Goal: Transaction & Acquisition: Download file/media

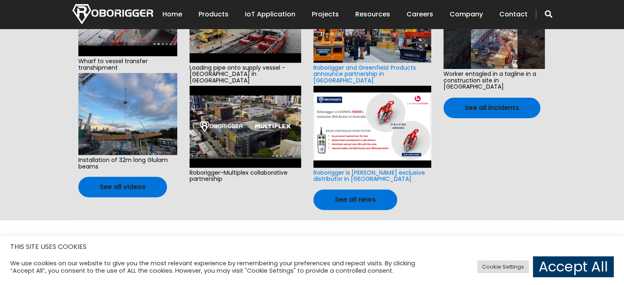
scroll to position [369, 0]
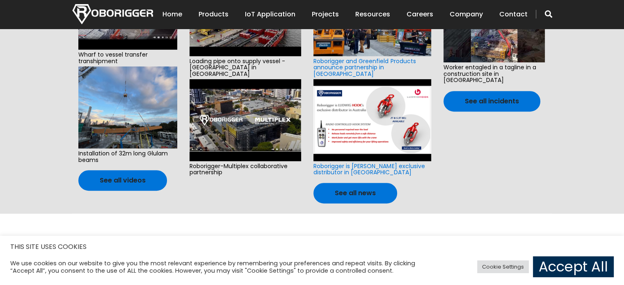
click at [572, 267] on link "Accept All" at bounding box center [573, 266] width 81 height 21
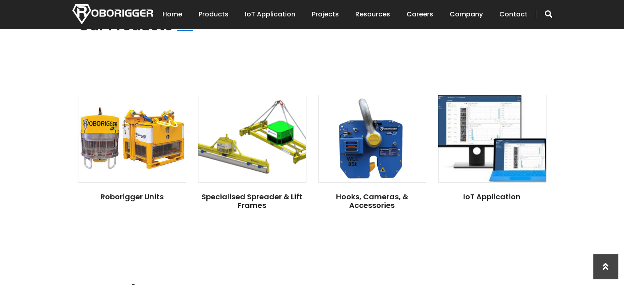
scroll to position [604, 0]
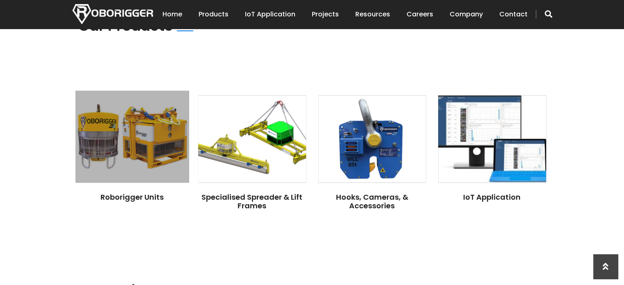
click at [139, 182] on div "Roborigger Units" at bounding box center [132, 191] width 108 height 19
click at [144, 144] on img at bounding box center [131, 137] width 113 height 92
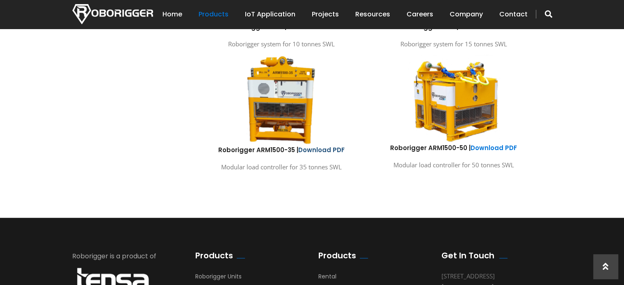
scroll to position [547, 0]
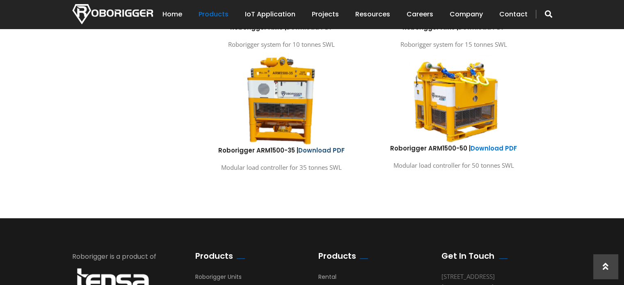
click at [327, 152] on link "Download PDF" at bounding box center [321, 150] width 46 height 9
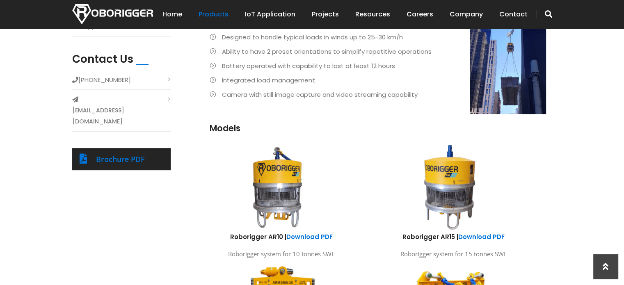
scroll to position [337, 0]
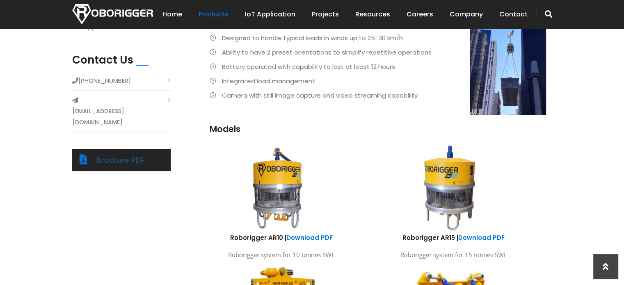
click at [118, 155] on link "Brochure PDF" at bounding box center [120, 160] width 49 height 10
